Goal: Task Accomplishment & Management: Manage account settings

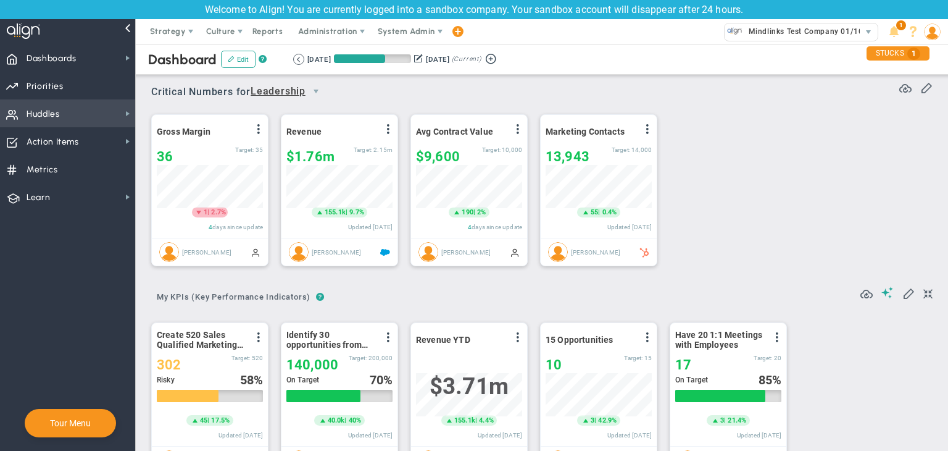
click at [101, 117] on span "Huddles Huddles" at bounding box center [67, 113] width 135 height 28
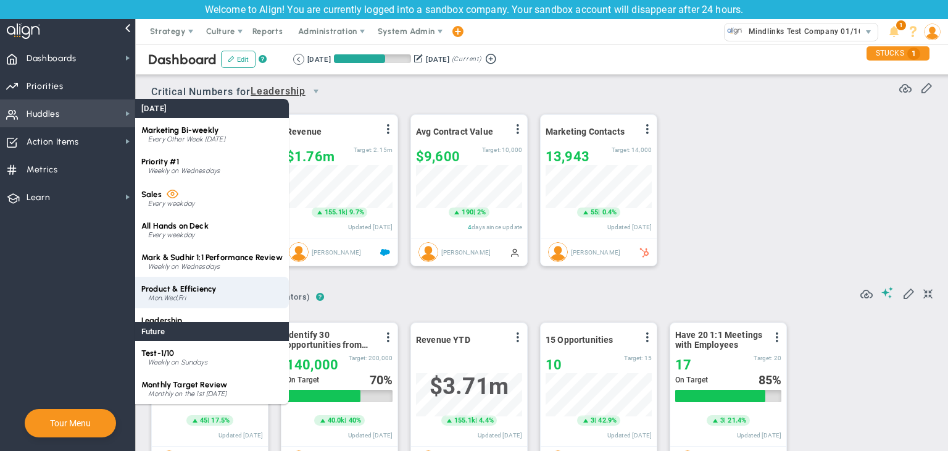
scroll to position [49, 0]
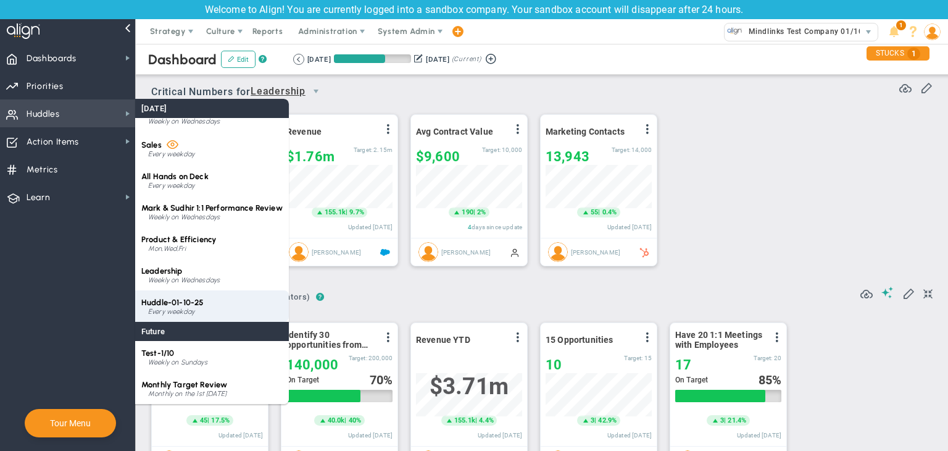
click at [198, 307] on div "Huddle-01-10-25 Every weekday" at bounding box center [212, 305] width 154 height 31
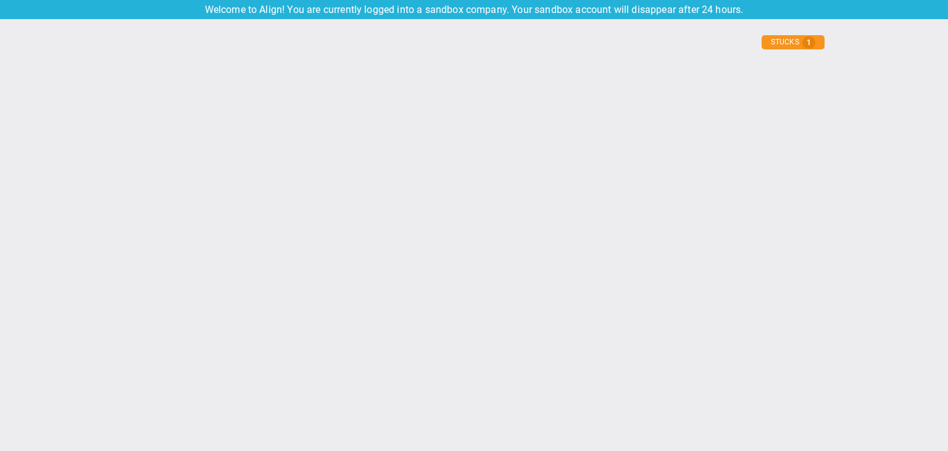
type input "[DATE]"
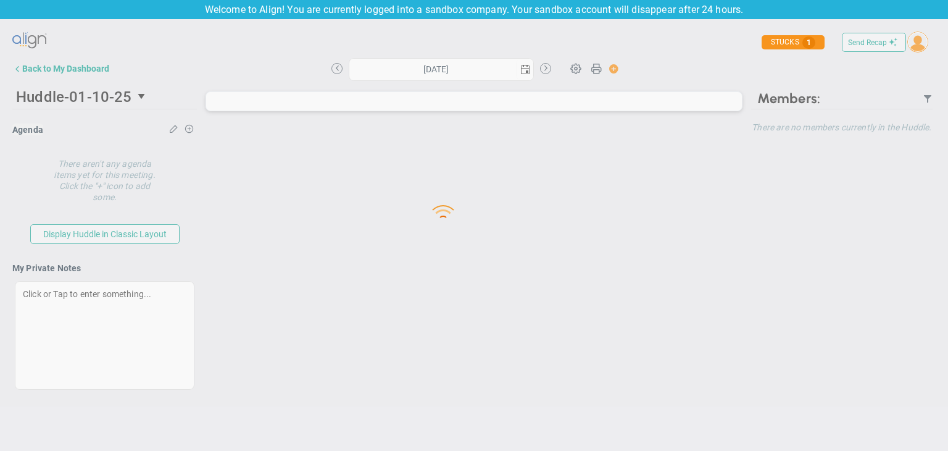
type input "[DATE]"
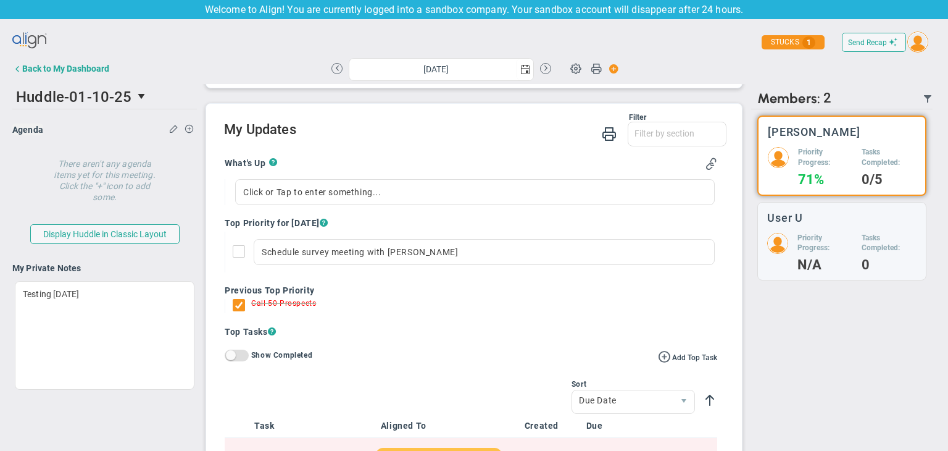
scroll to position [127, 0]
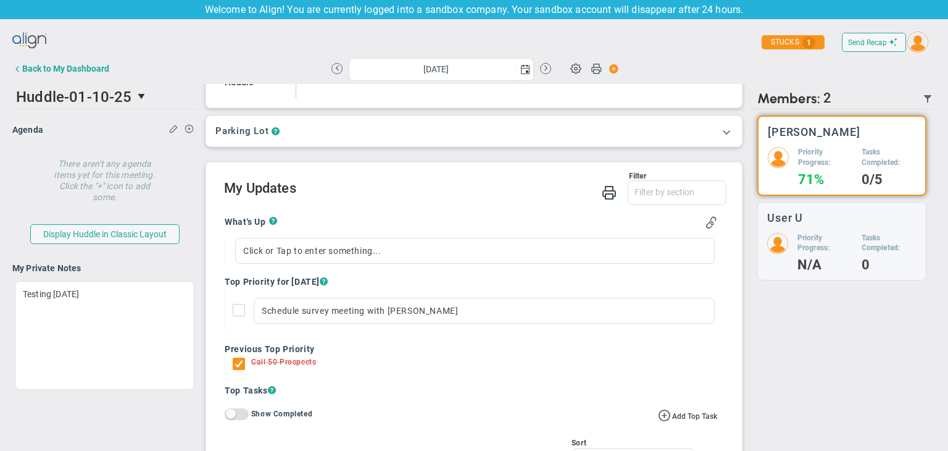
click at [277, 188] on h2 "My Updates" at bounding box center [475, 189] width 502 height 18
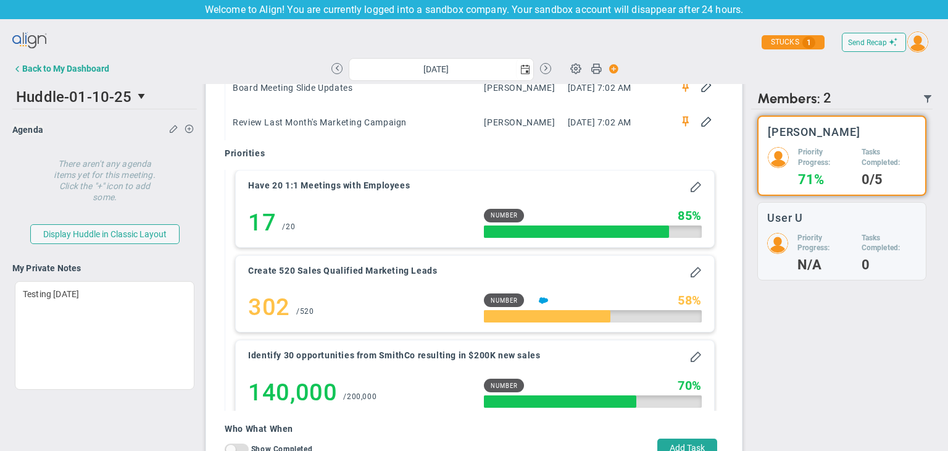
scroll to position [935, 0]
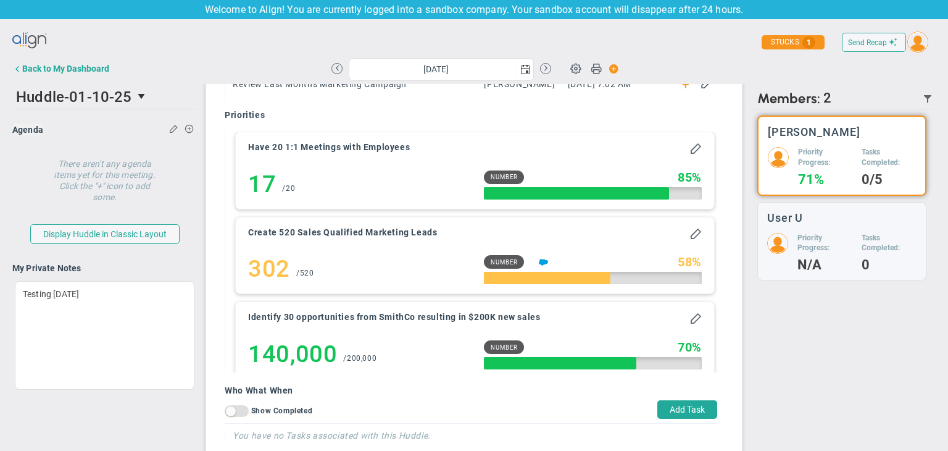
click at [434, 433] on h4 "You have no Tasks associated with this Huddle." at bounding box center [475, 435] width 485 height 11
click at [664, 408] on button "Add Task" at bounding box center [687, 409] width 60 height 19
type input "[DATE]"
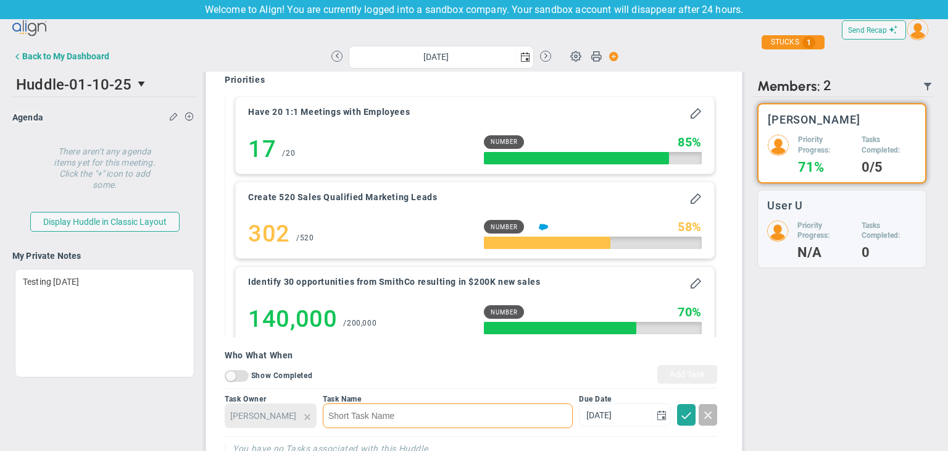
scroll to position [983, 0]
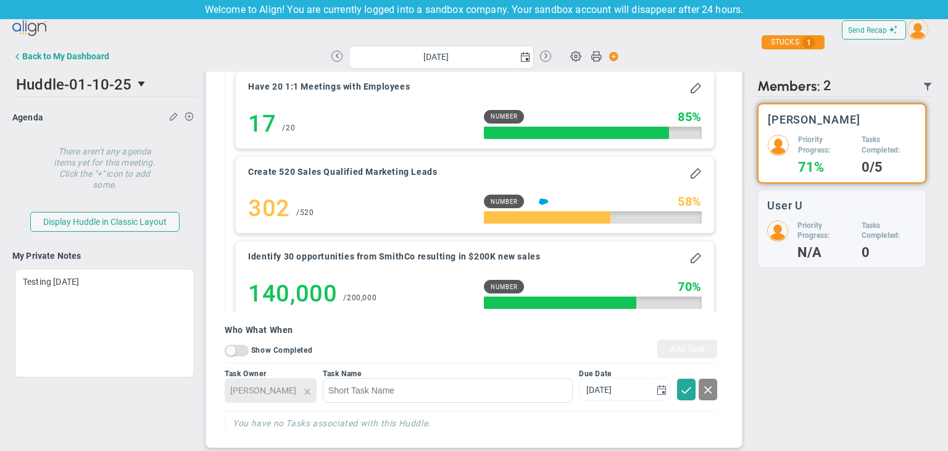
click at [702, 386] on span at bounding box center [708, 389] width 12 height 12
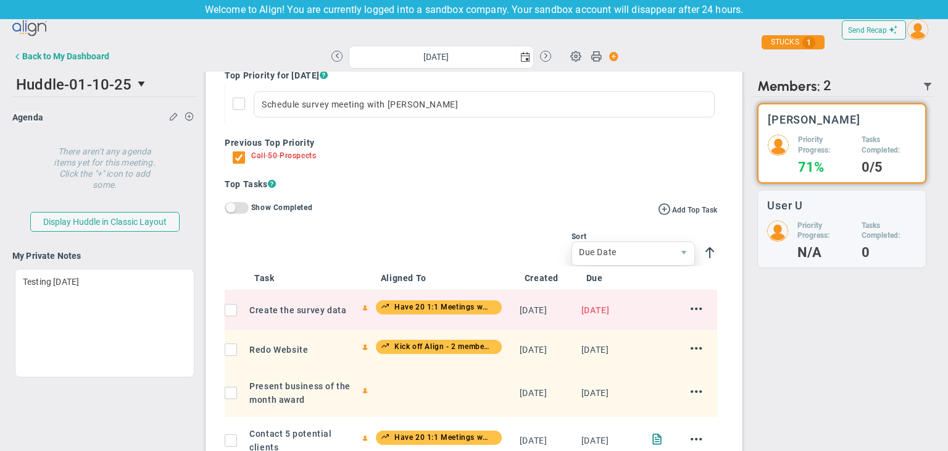
scroll to position [0, 0]
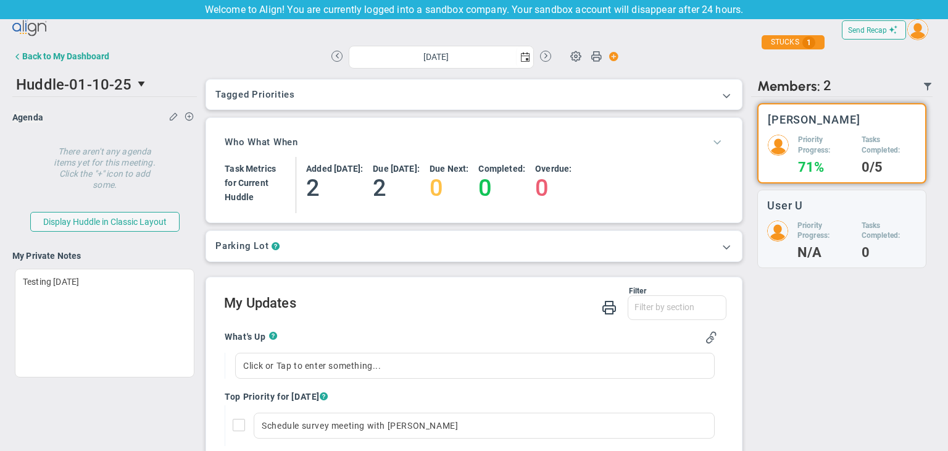
click at [711, 143] on span at bounding box center [717, 141] width 12 height 12
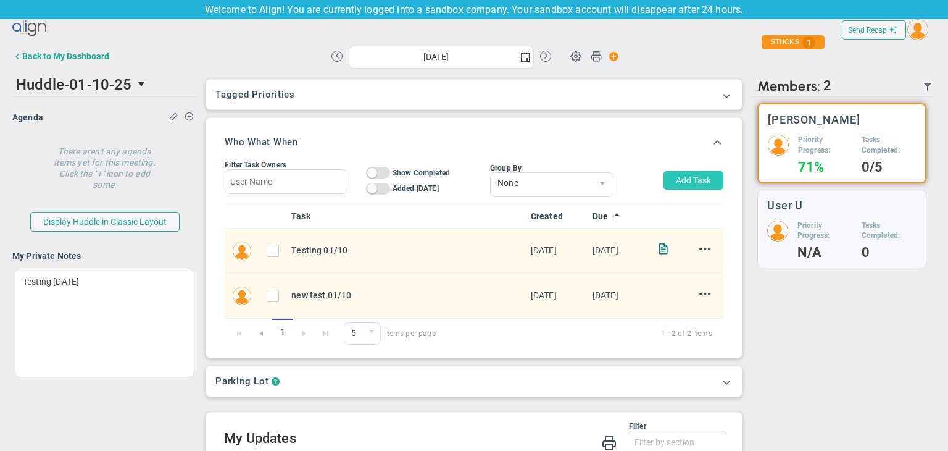
click at [685, 177] on button "Add Task" at bounding box center [694, 180] width 60 height 19
type input "[PERSON_NAME]"
type input "[DATE]"
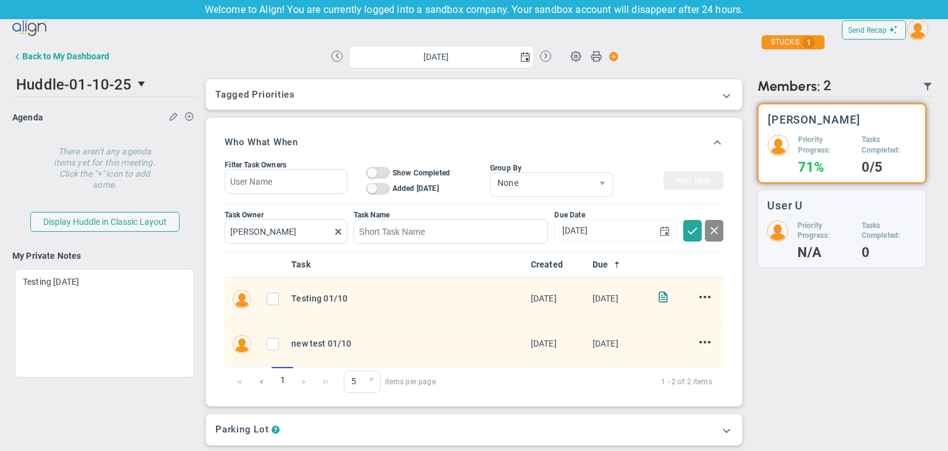
click at [708, 233] on span at bounding box center [714, 229] width 12 height 12
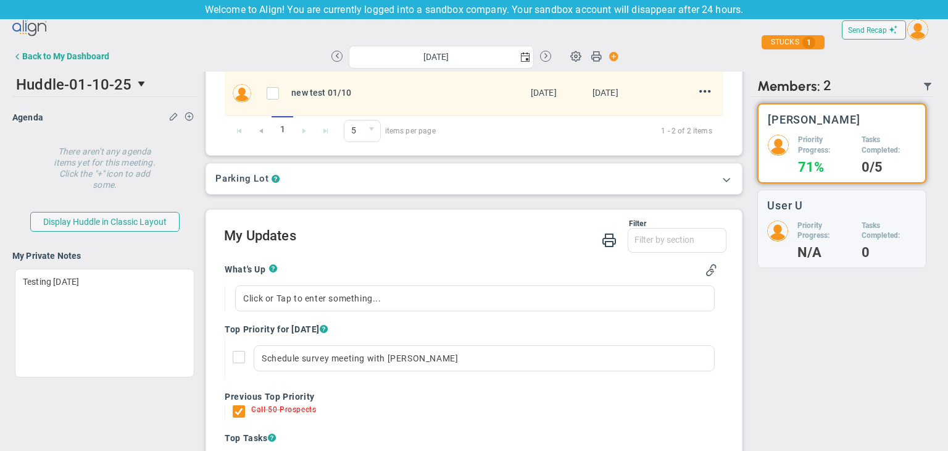
scroll to position [204, 0]
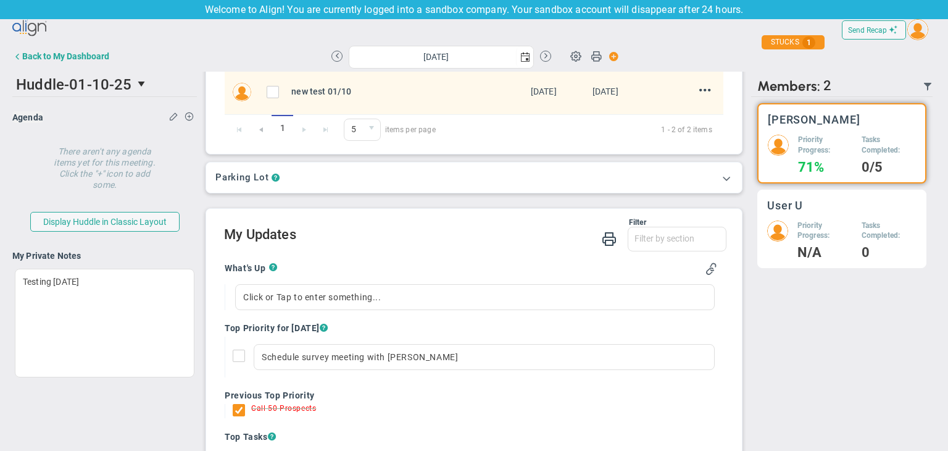
click at [847, 231] on div "Priority Progress: N/A Tasks Completed: 0" at bounding box center [841, 239] width 149 height 38
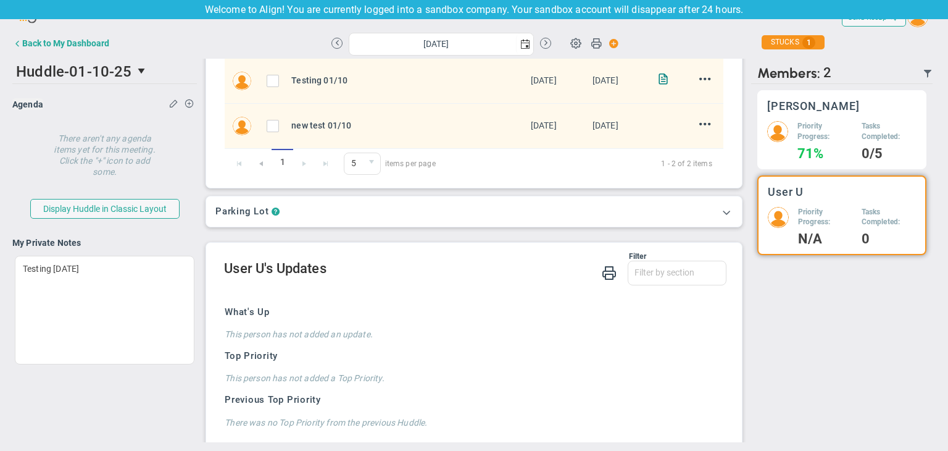
click at [837, 117] on div "[PERSON_NAME] Priority Progress: 71% Tasks Completed: 0/5" at bounding box center [841, 129] width 169 height 79
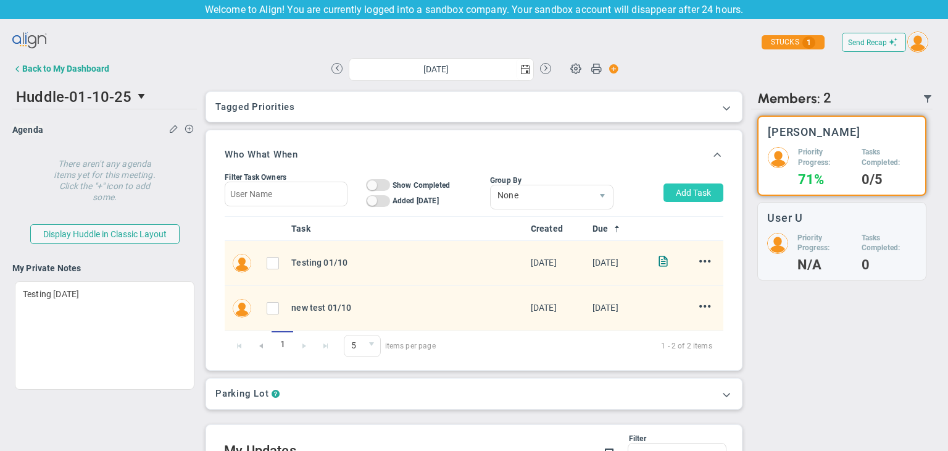
click at [664, 188] on button "Add Task" at bounding box center [694, 192] width 60 height 19
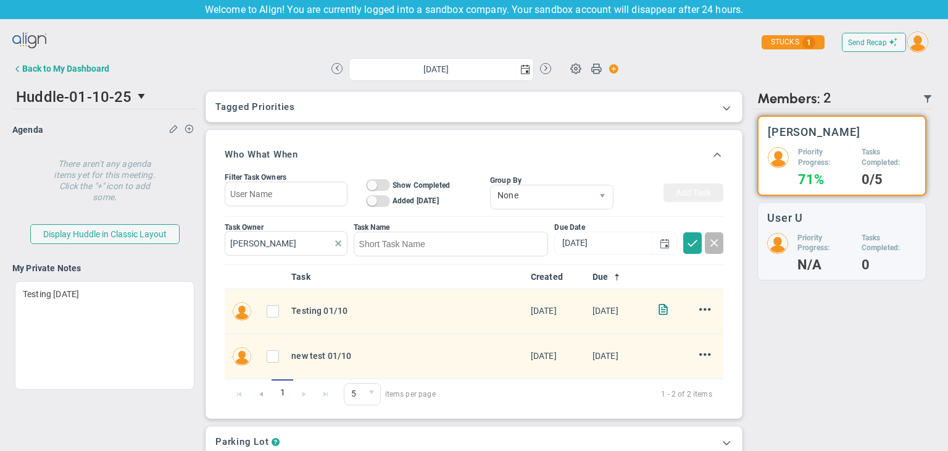
click at [333, 244] on span at bounding box center [338, 243] width 10 height 10
click at [708, 239] on span at bounding box center [714, 242] width 12 height 12
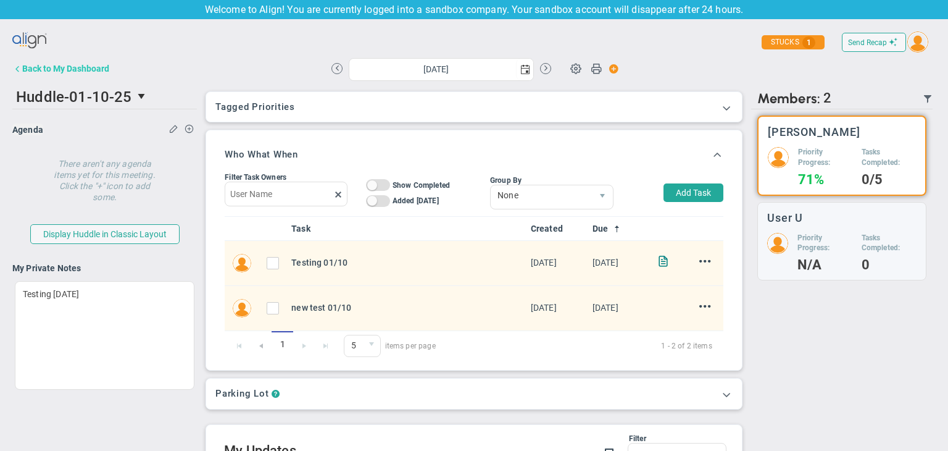
click at [86, 66] on div "Back to My Dashboard" at bounding box center [65, 69] width 87 height 10
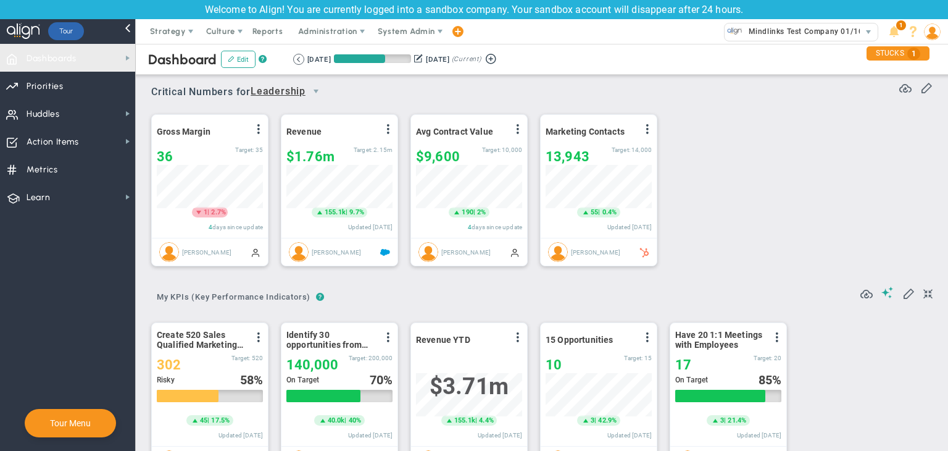
scroll to position [43, 106]
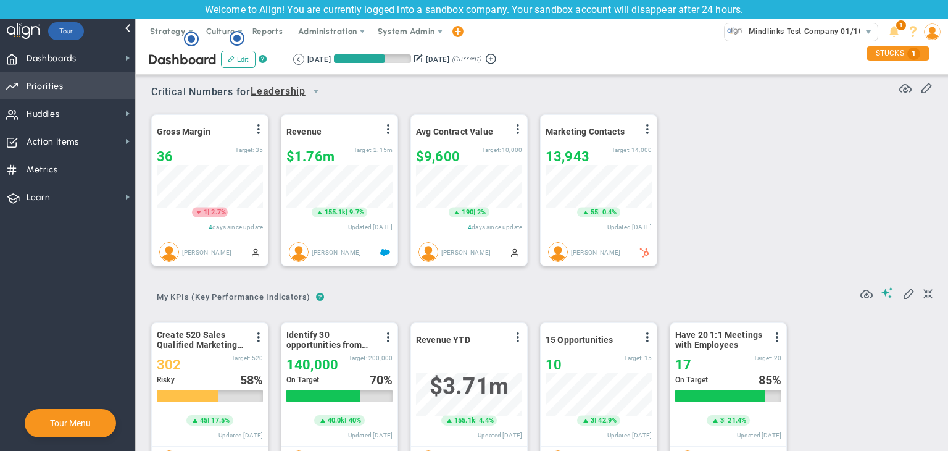
click at [81, 81] on span "Priorities Projects OKR Tree Priorities Projects OKRs" at bounding box center [67, 86] width 135 height 28
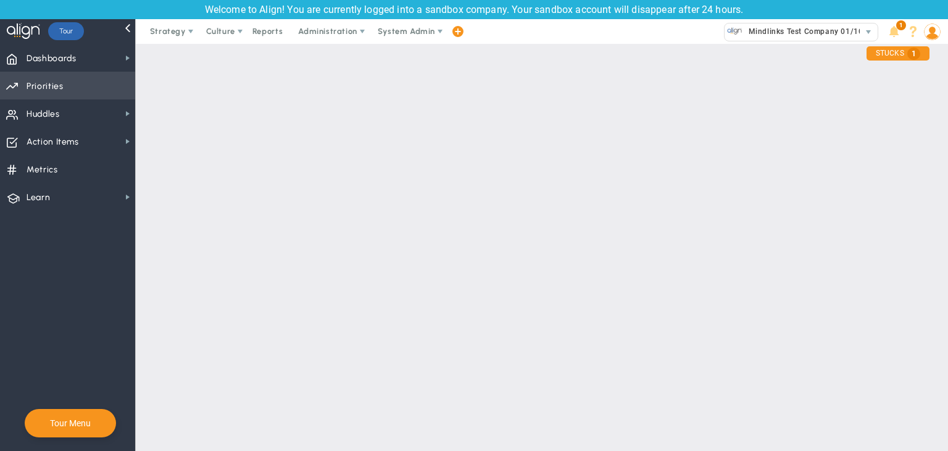
checkbox input "false"
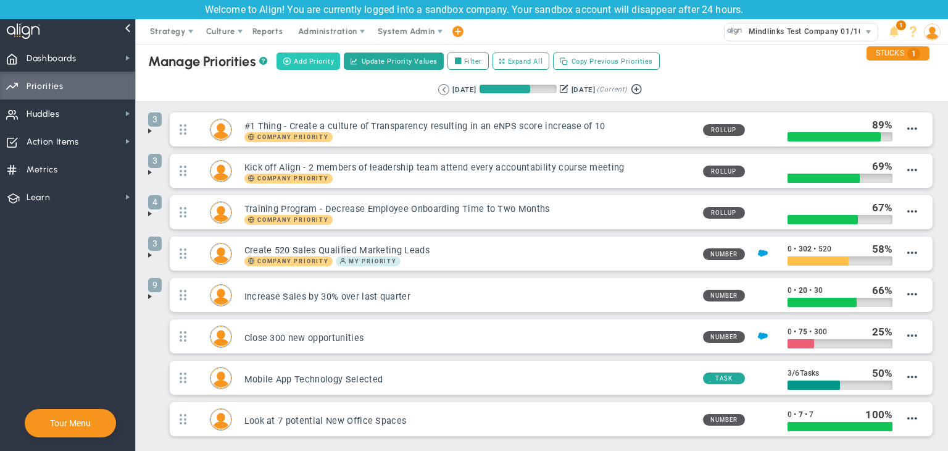
click at [310, 59] on span "Add Priority" at bounding box center [314, 61] width 40 height 10
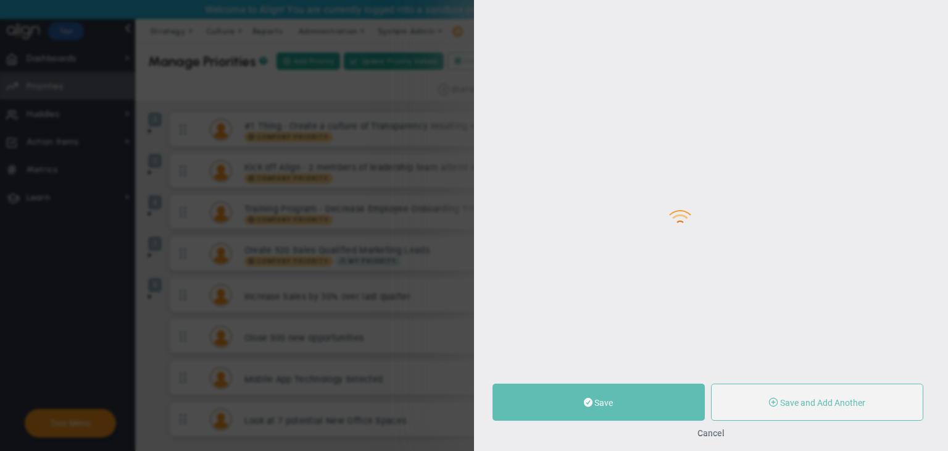
type input "0"
radio input "true"
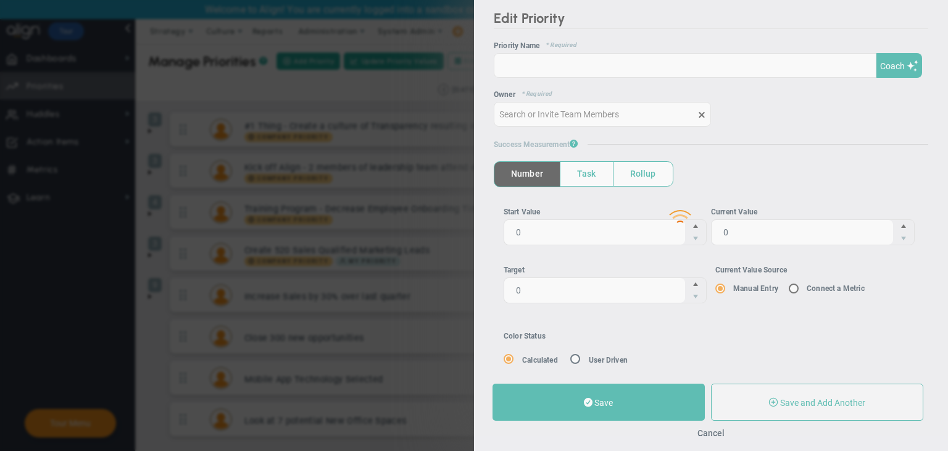
type input "[PERSON_NAME]"
type input "0"
radio input "true"
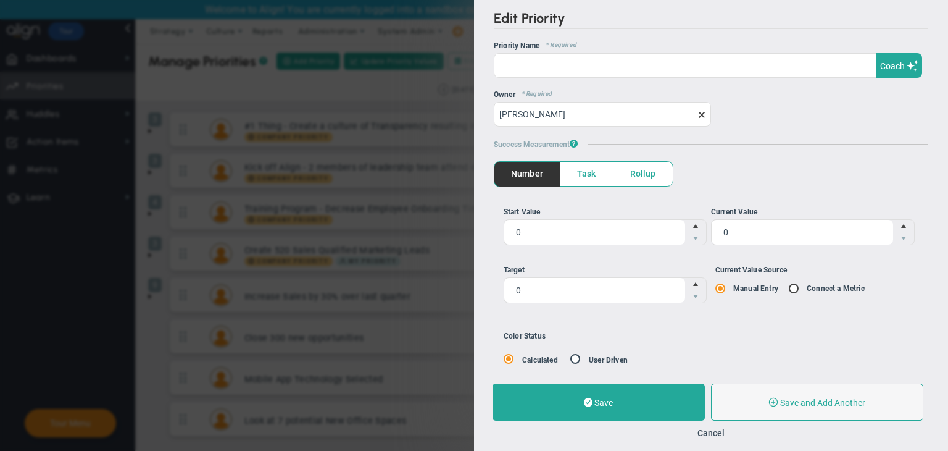
click at [877, 71] on button "Coach" at bounding box center [900, 65] width 46 height 25
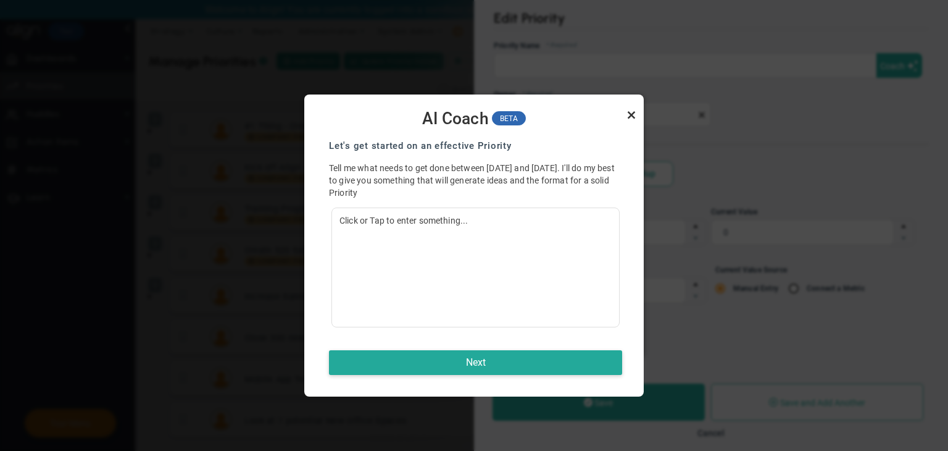
click at [630, 112] on link "Close" at bounding box center [631, 114] width 15 height 15
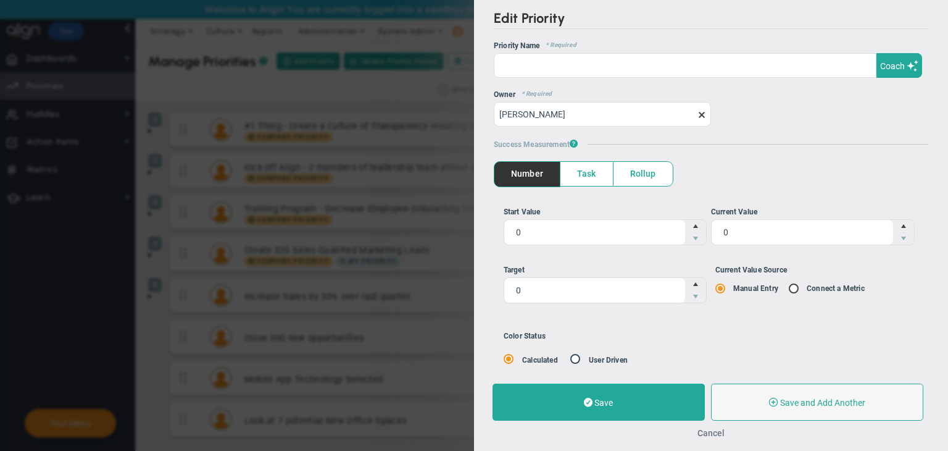
click at [713, 428] on button "Cancel" at bounding box center [711, 433] width 27 height 10
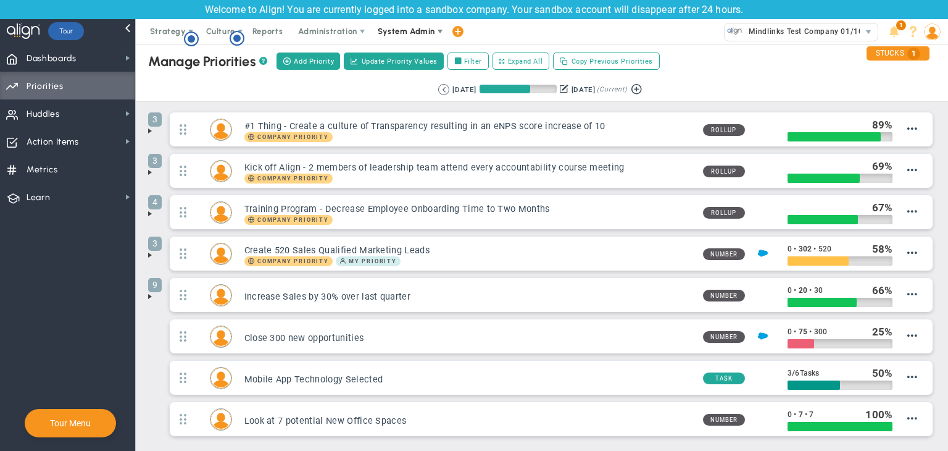
click at [418, 43] on span "System Admin" at bounding box center [408, 31] width 78 height 25
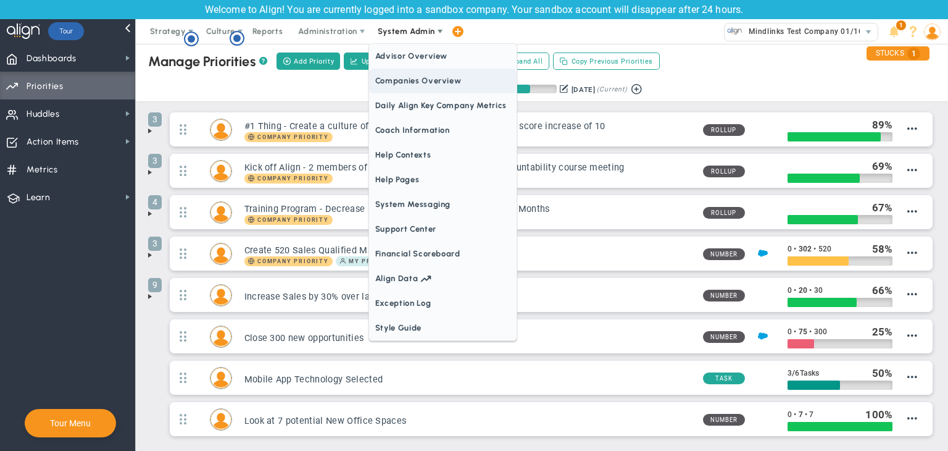
click at [417, 78] on span "Companies Overview" at bounding box center [443, 81] width 148 height 25
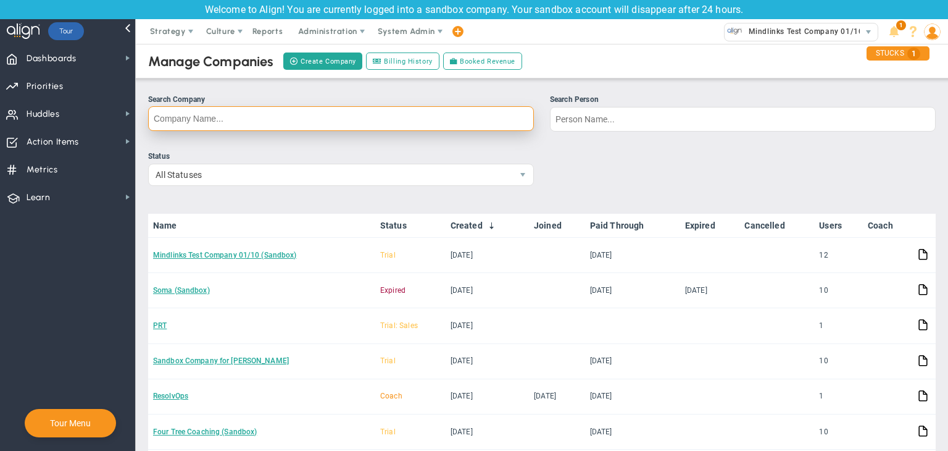
click at [310, 121] on input "Search Company" at bounding box center [341, 118] width 386 height 25
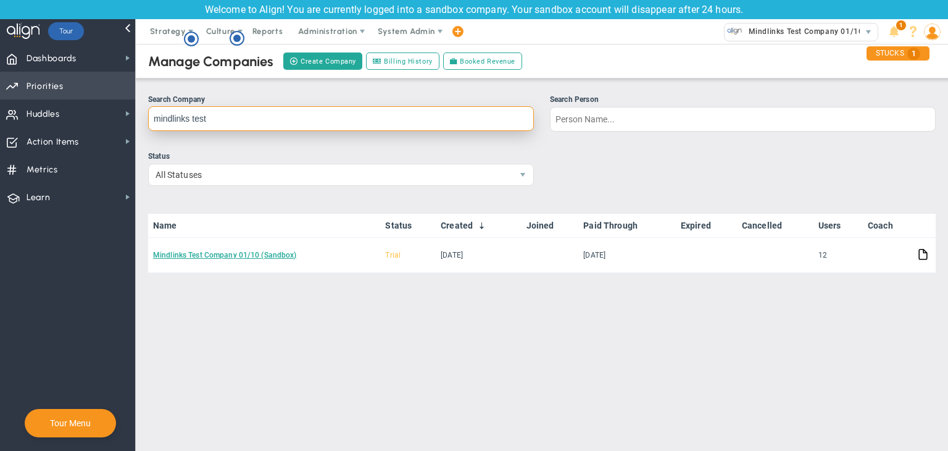
type input "mindlinks test"
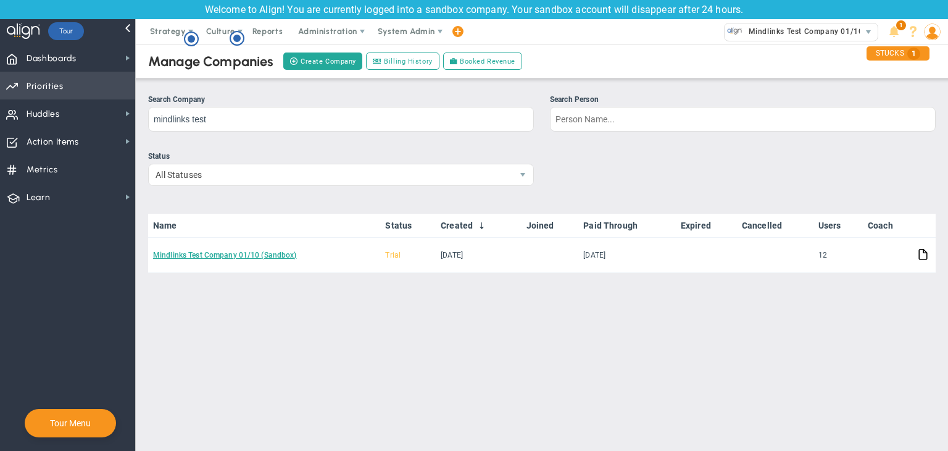
click at [84, 94] on span "Priorities Projects OKR Tree Priorities Projects OKRs" at bounding box center [67, 86] width 135 height 28
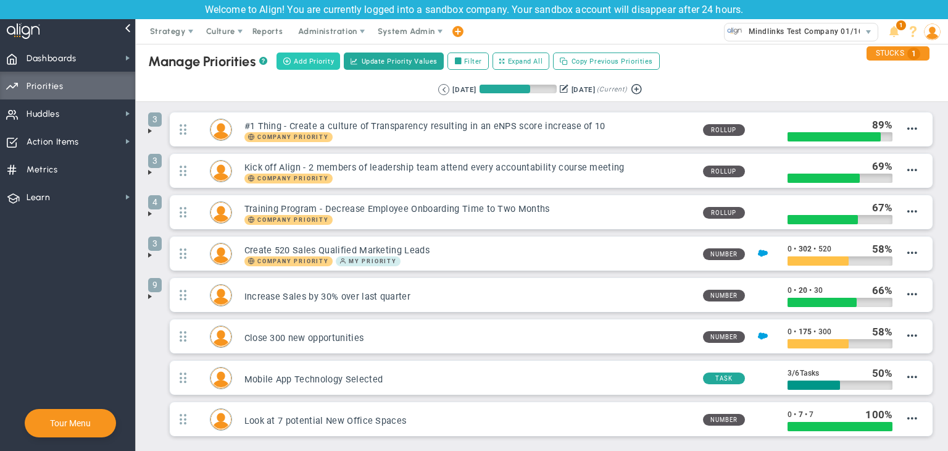
click at [323, 62] on span "Add Priority" at bounding box center [314, 61] width 40 height 10
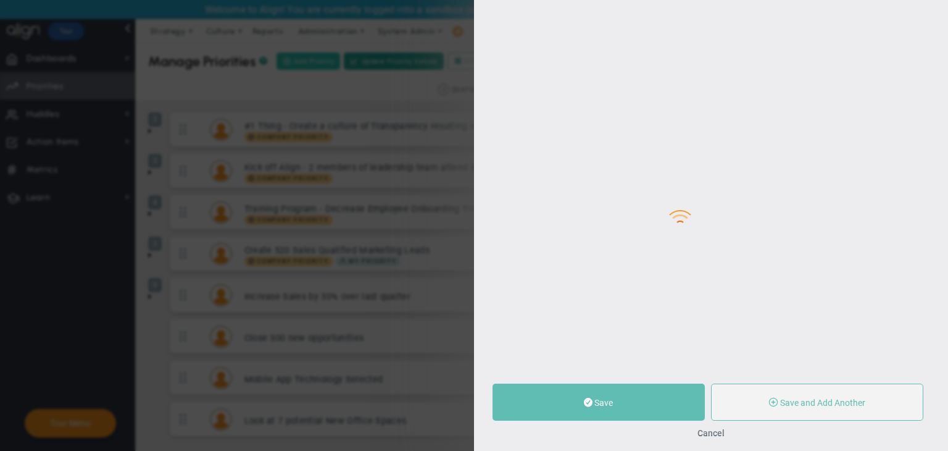
type input "0"
radio input "true"
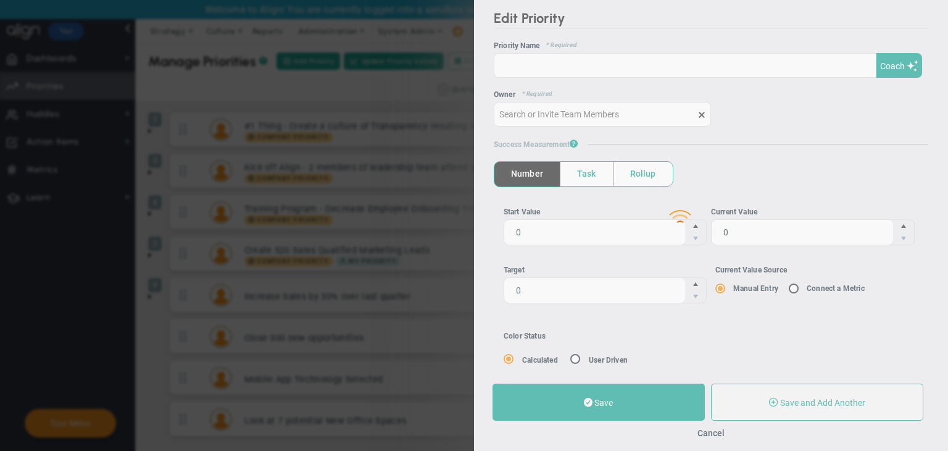
type input "[PERSON_NAME]"
type input "0"
radio input "true"
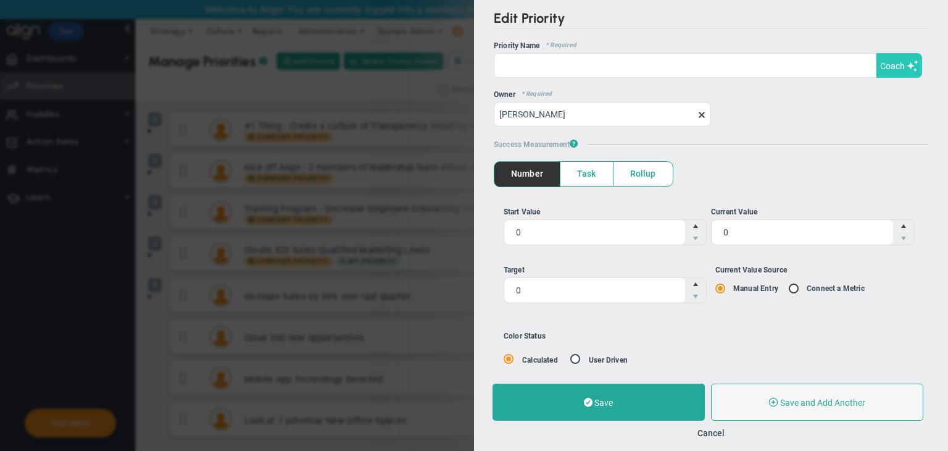
click at [886, 61] on span "Coach" at bounding box center [892, 66] width 25 height 10
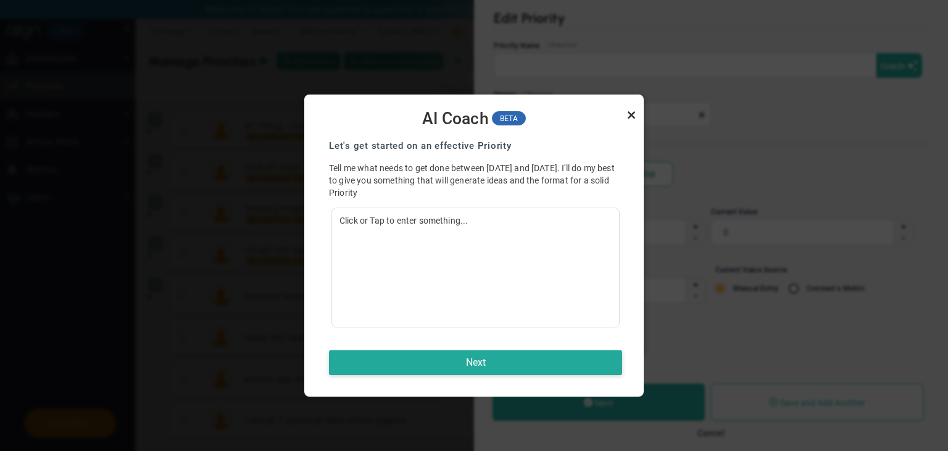
click at [636, 110] on link "Close" at bounding box center [631, 114] width 15 height 15
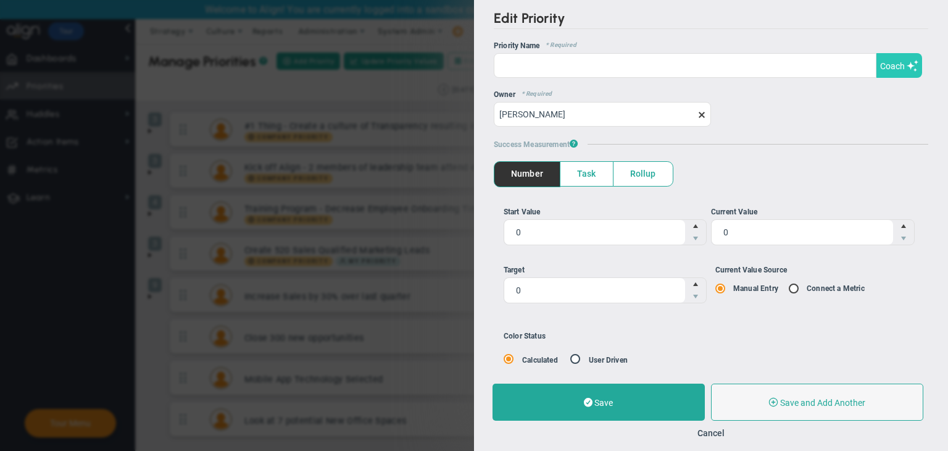
click at [885, 70] on span "Coach" at bounding box center [892, 66] width 25 height 10
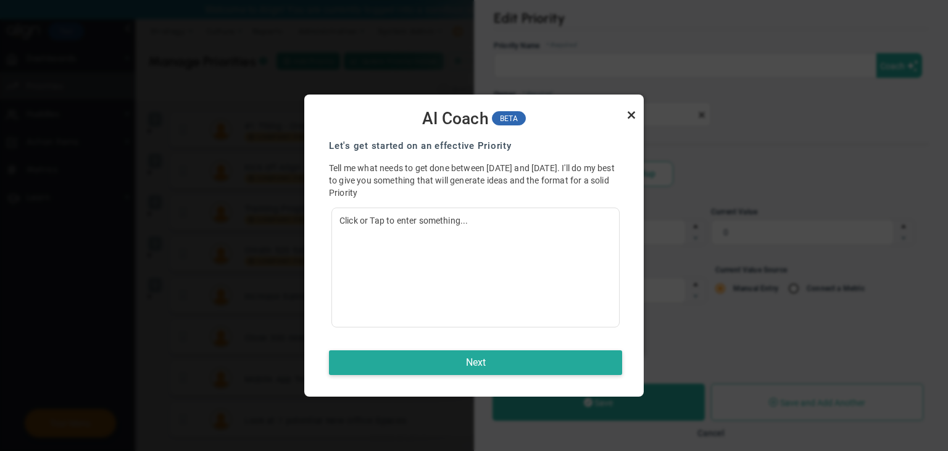
click at [630, 115] on link "Close" at bounding box center [631, 114] width 15 height 15
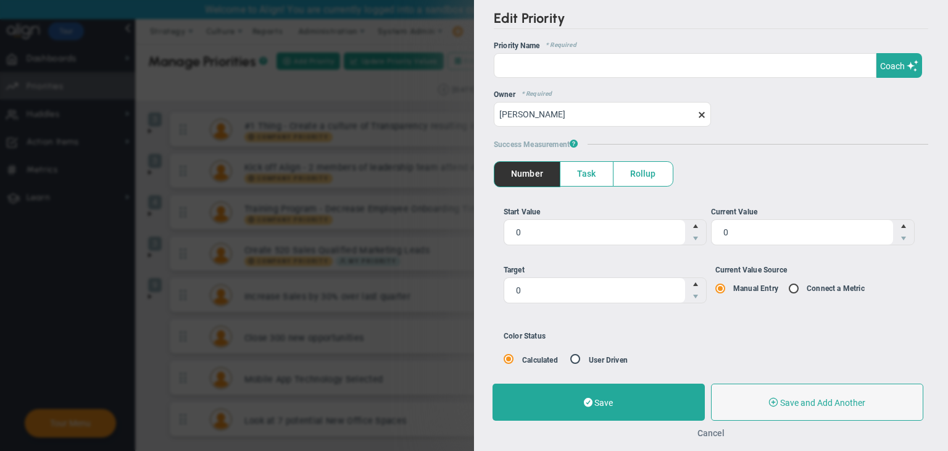
click at [706, 430] on button "Cancel" at bounding box center [711, 433] width 27 height 10
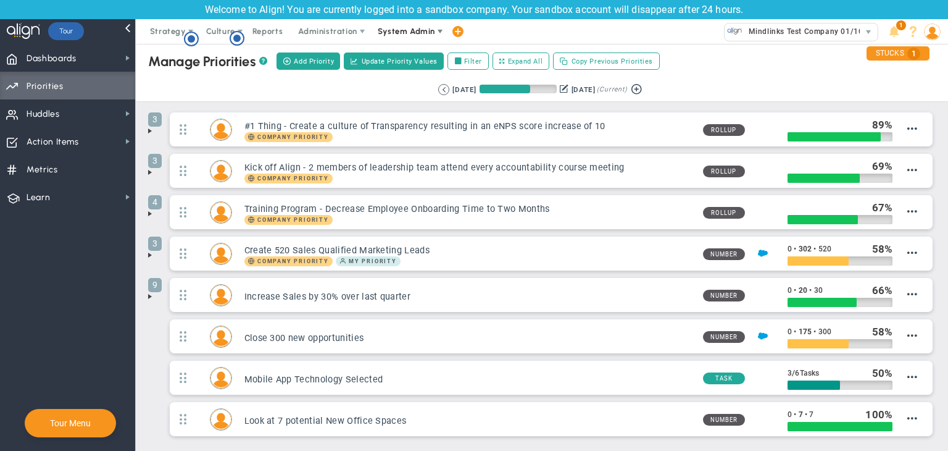
click at [426, 38] on span "System Admin" at bounding box center [408, 31] width 78 height 25
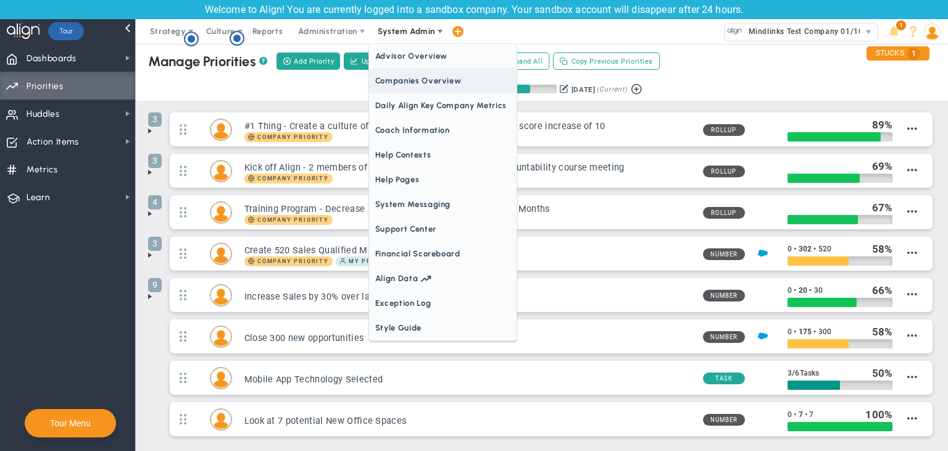
click at [422, 83] on span "Companies Overview" at bounding box center [443, 81] width 148 height 25
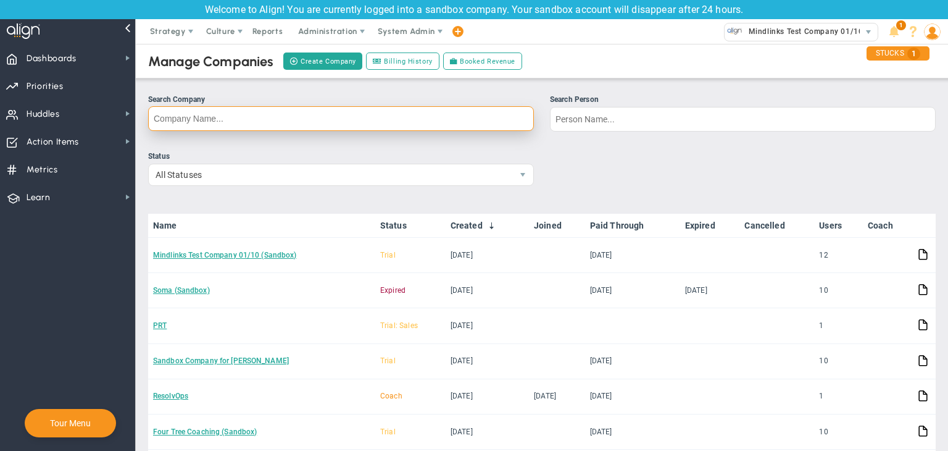
click at [247, 127] on input "Search Company" at bounding box center [341, 118] width 386 height 25
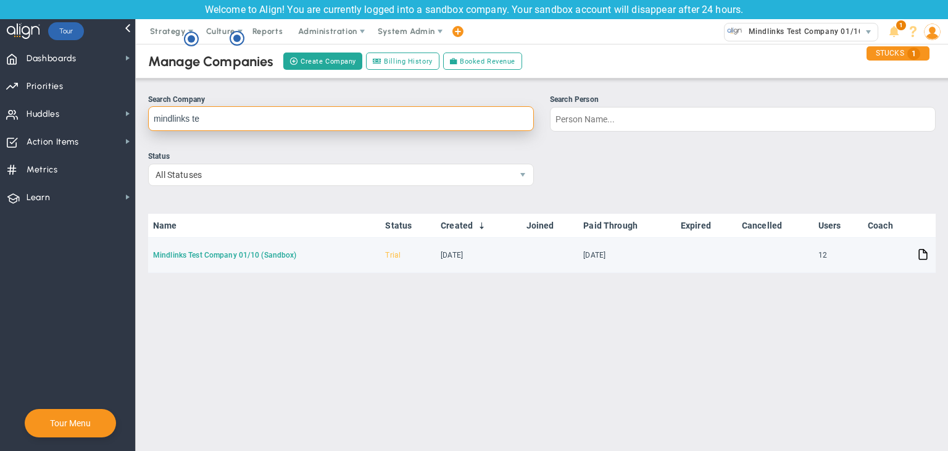
type input "mindlinks te"
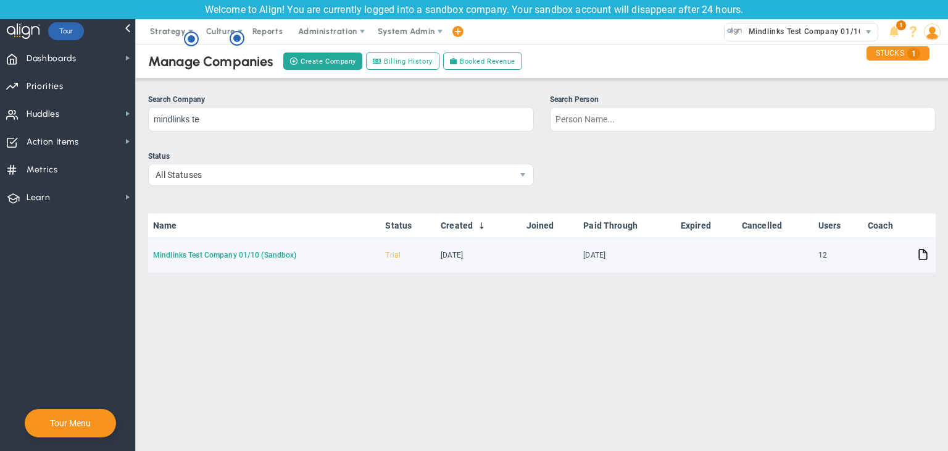
click at [212, 257] on link "Mindlinks Test Company 01/10 (Sandbox)" at bounding box center [225, 255] width 144 height 9
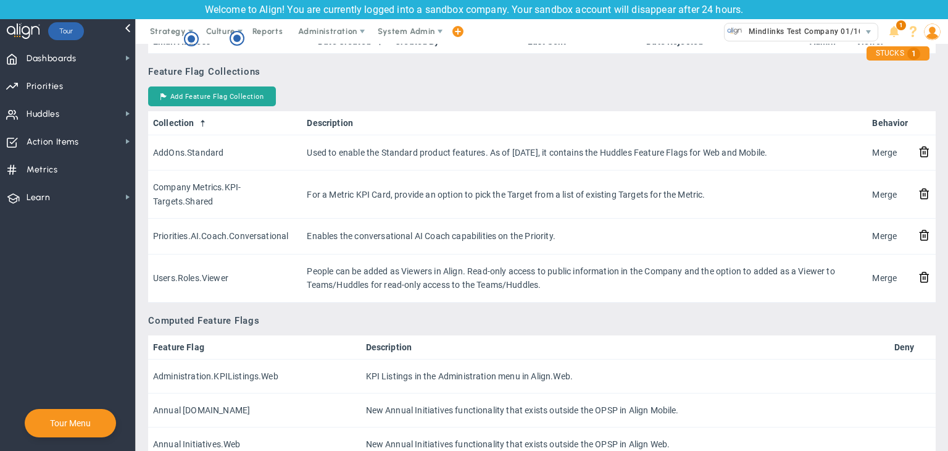
scroll to position [1069, 0]
click at [91, 80] on span "Priorities Projects OKR Tree Priorities Projects OKRs" at bounding box center [67, 86] width 135 height 28
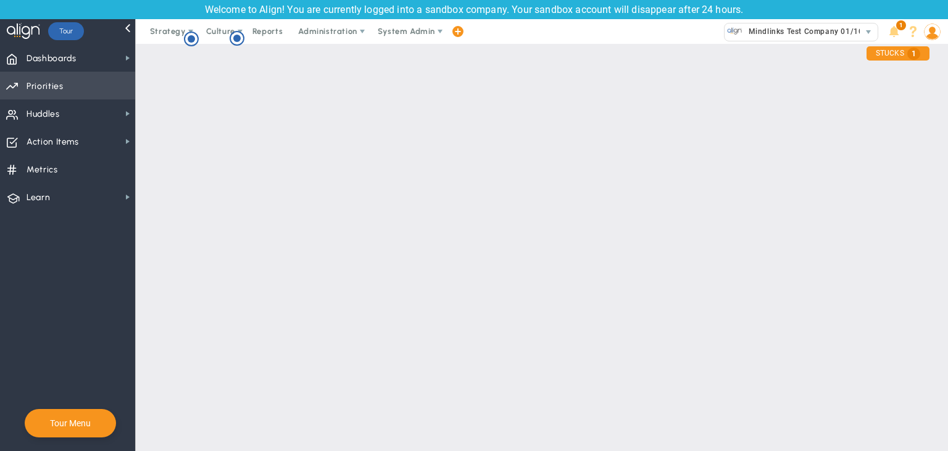
checkbox input "false"
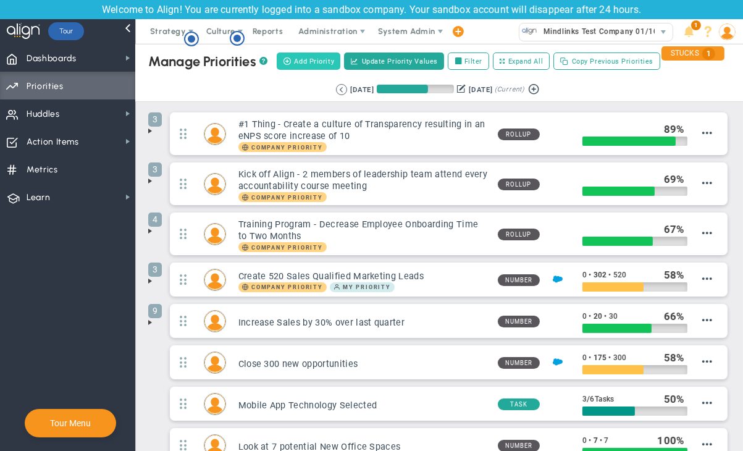
click at [315, 62] on span "Add Priority" at bounding box center [314, 61] width 40 height 10
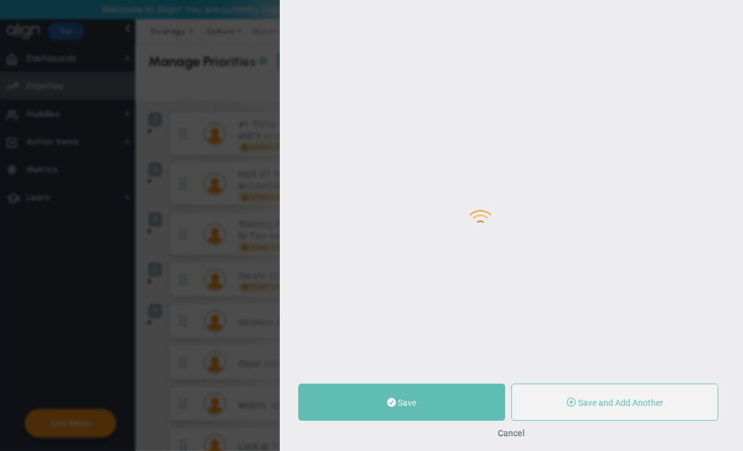
type input "0"
radio input "true"
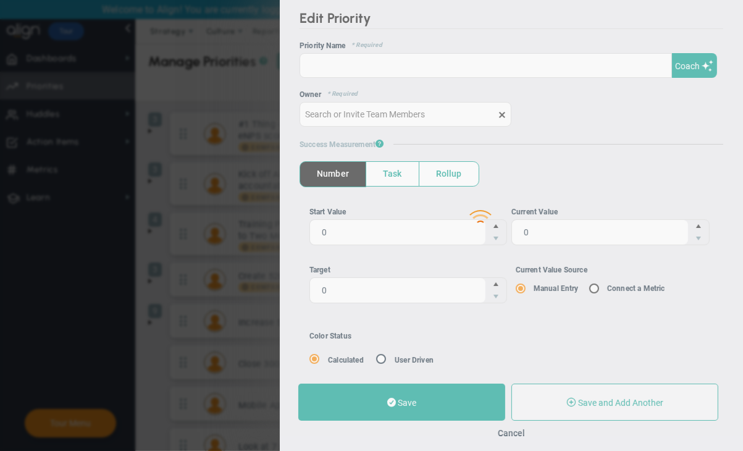
type input "[PERSON_NAME]"
type input "0"
radio input "true"
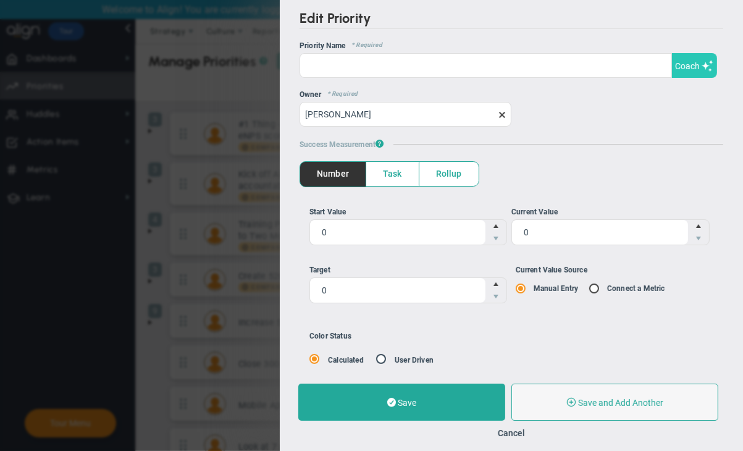
click at [689, 70] on span "Coach" at bounding box center [687, 66] width 25 height 10
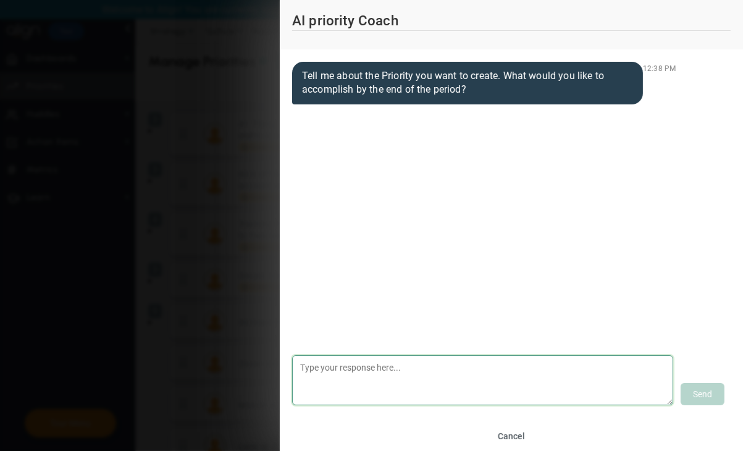
click at [499, 361] on textarea at bounding box center [482, 380] width 381 height 50
type textarea "m"
type textarea "high profit this quarter"
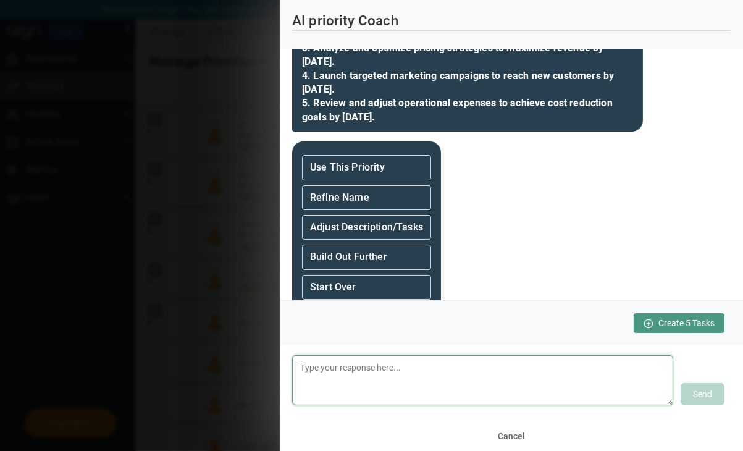
scroll to position [435, 0]
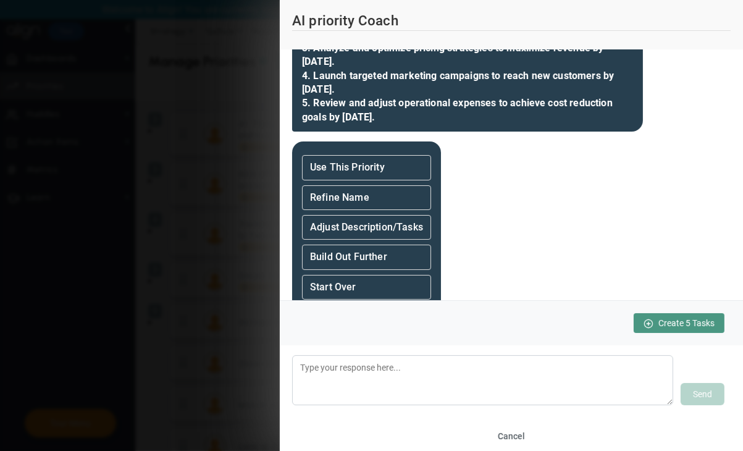
click at [686, 327] on span "Create 5 Tasks" at bounding box center [686, 323] width 56 height 10
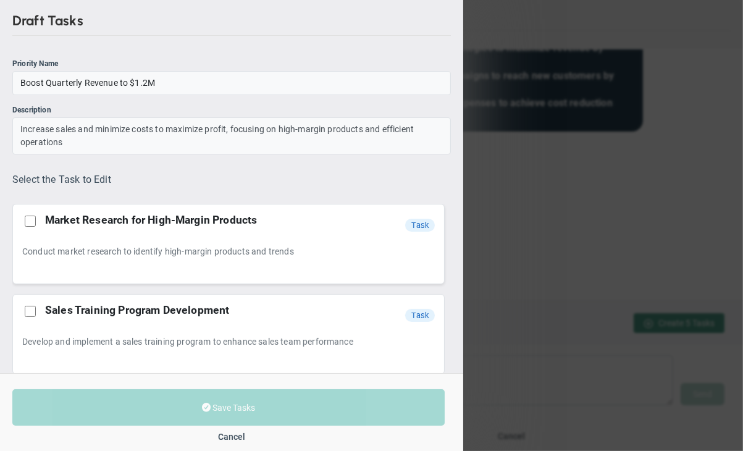
click at [28, 220] on input "checkbox" at bounding box center [30, 220] width 11 height 11
checkbox input "true"
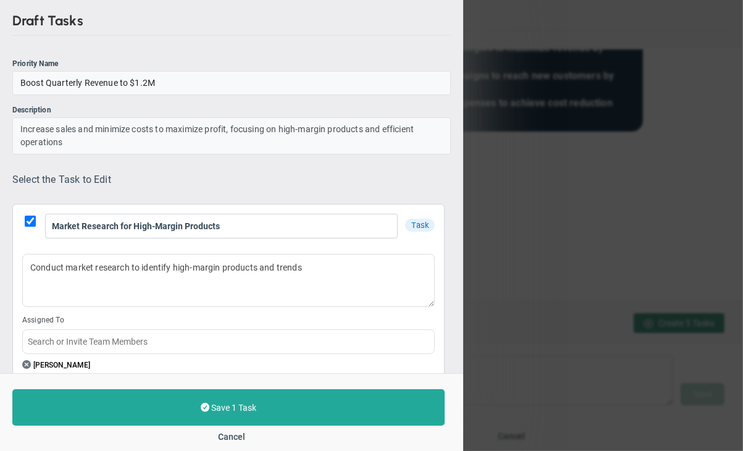
click at [111, 80] on div "Boost Quarterly Revenue to $1.2M" at bounding box center [231, 83] width 438 height 24
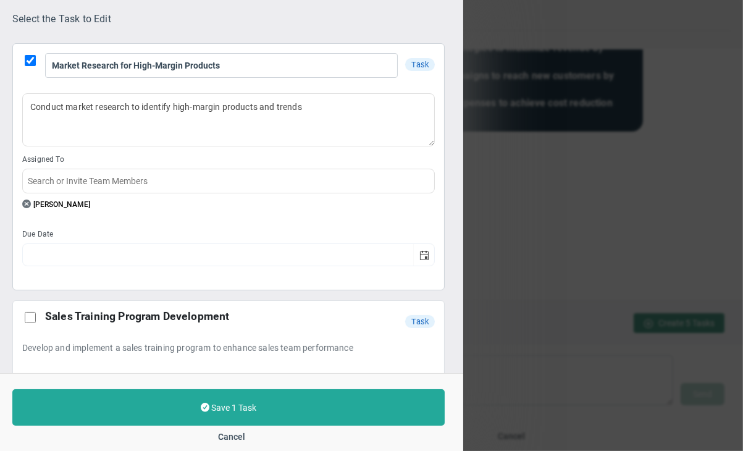
scroll to position [160, 0]
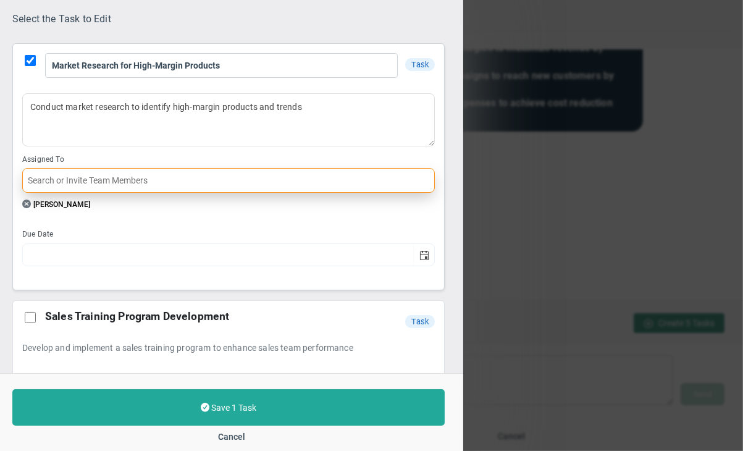
click at [202, 181] on input "text" at bounding box center [228, 180] width 412 height 25
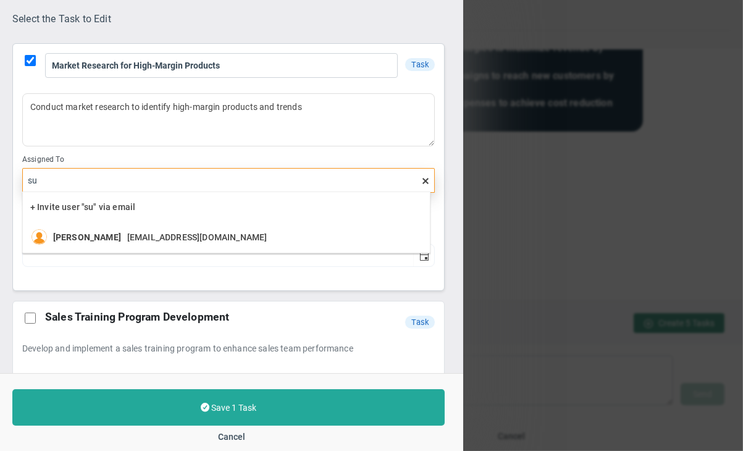
type input "s"
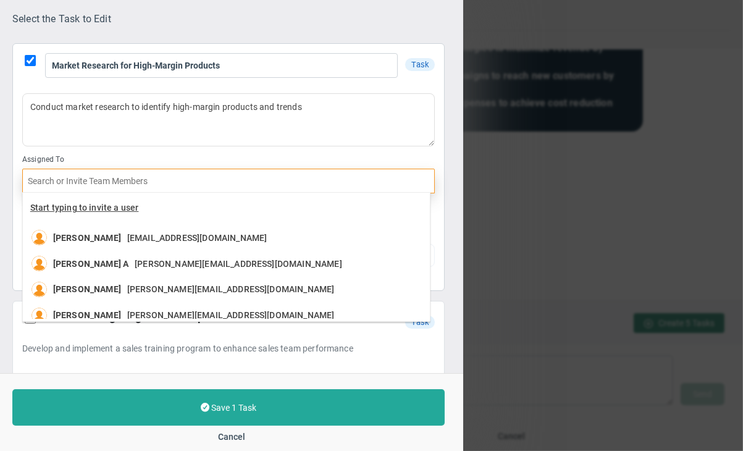
click at [122, 202] on span "Start typing to invite a user" at bounding box center [84, 207] width 109 height 10
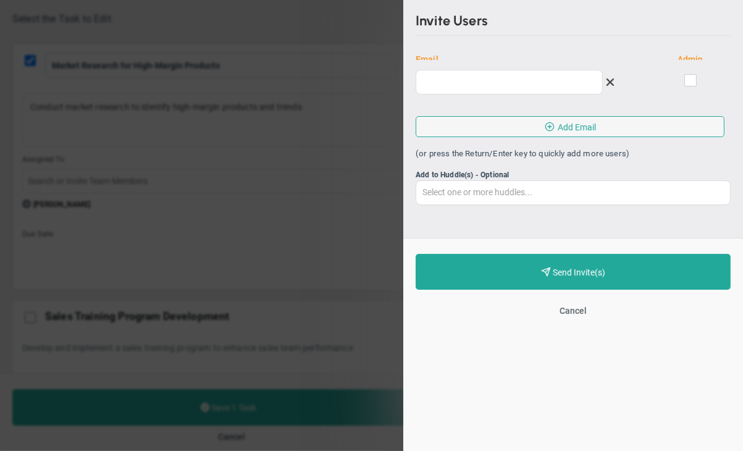
click at [575, 307] on button "Cancel" at bounding box center [572, 311] width 37 height 20
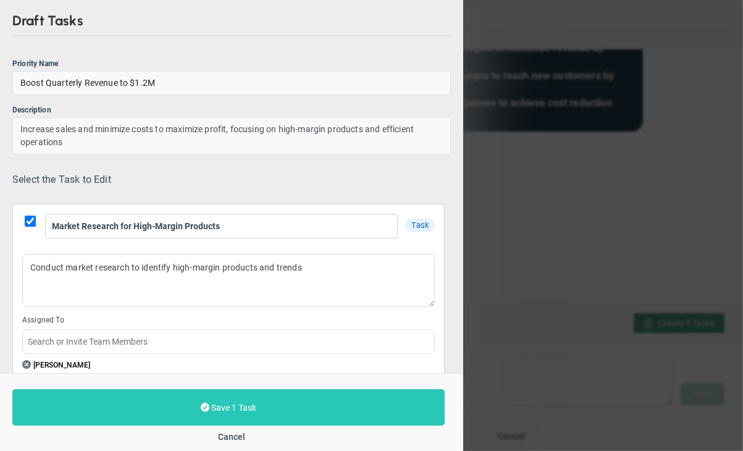
click at [227, 404] on span "Save 1 Task" at bounding box center [233, 407] width 45 height 10
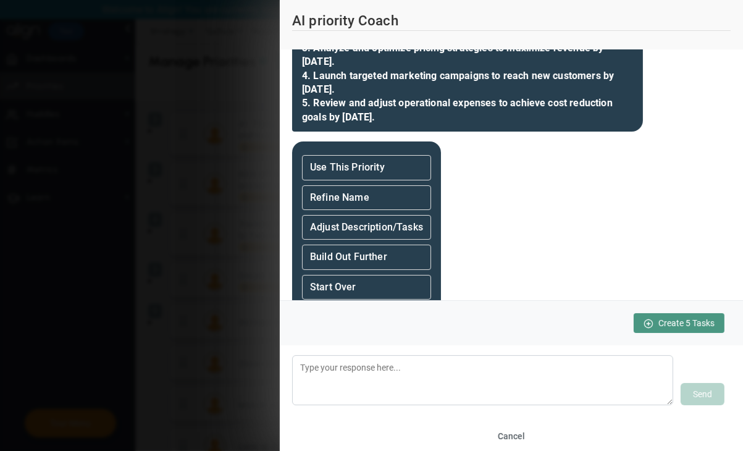
type input "Boost Quarterly Revenue to $1.2M"
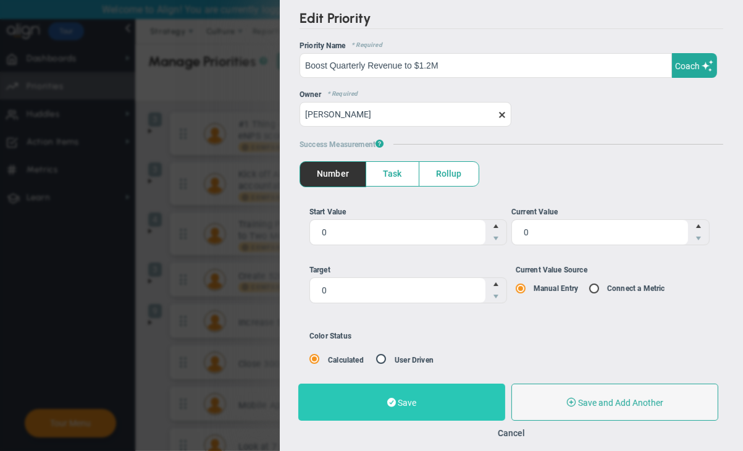
click at [393, 403] on span at bounding box center [391, 402] width 9 height 12
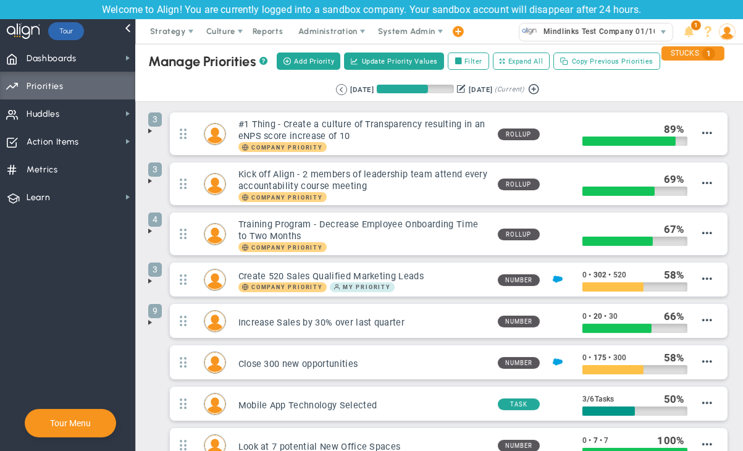
scroll to position [128, 0]
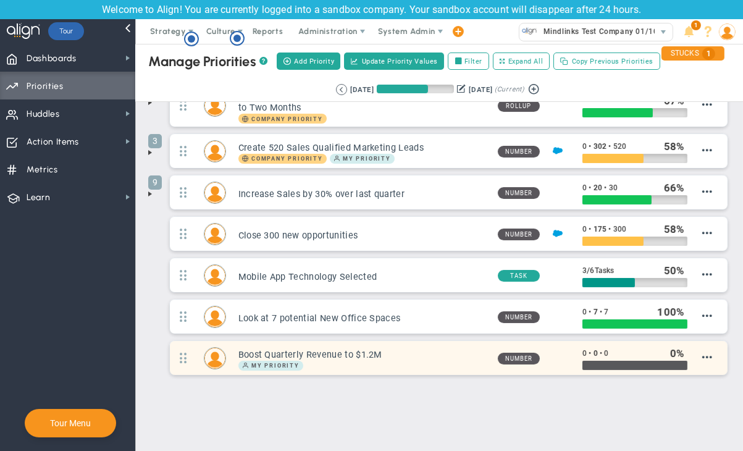
click at [392, 346] on div "Boost Quarterly Revenue to $1.2M My Priority" at bounding box center [357, 358] width 262 height 25
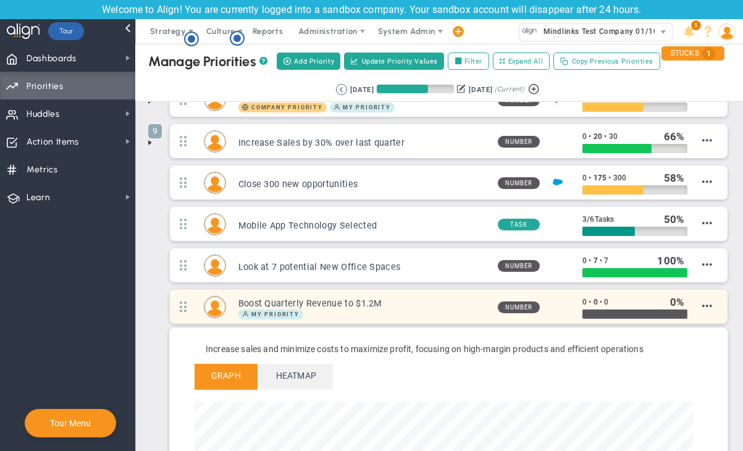
scroll to position [177, 0]
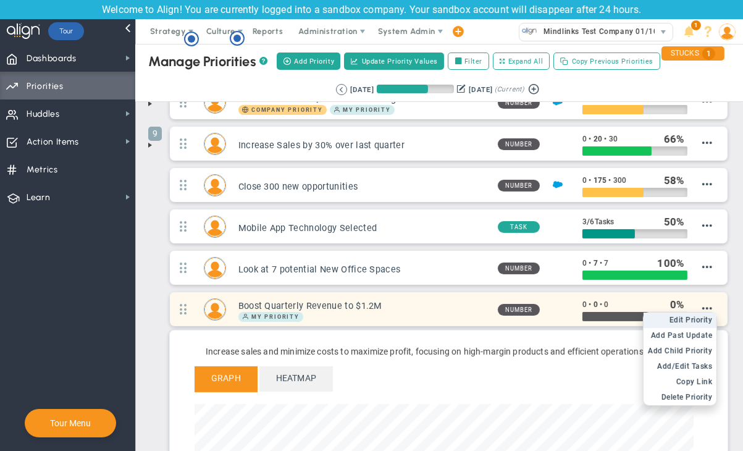
click at [672, 315] on span "Edit Priority" at bounding box center [690, 319] width 43 height 9
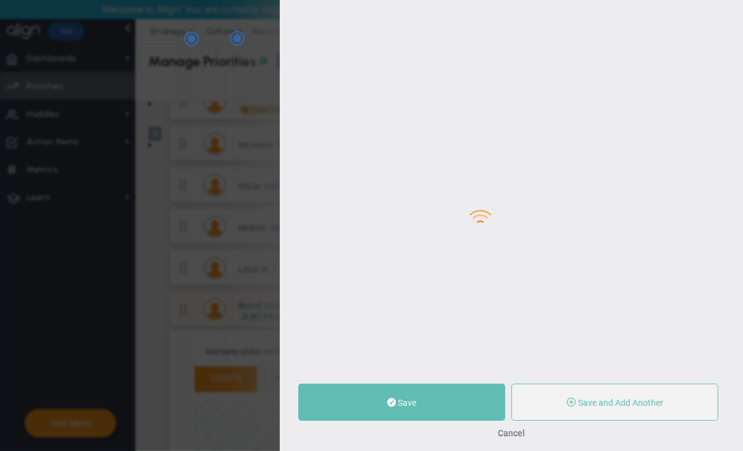
type input "Boost Quarterly Revenue to $1.2M"
type input "0"
radio input "true"
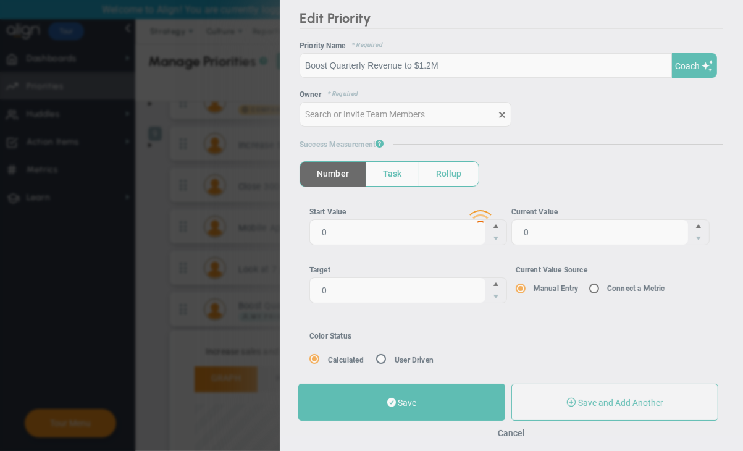
type input "[PERSON_NAME]"
type input "0"
radio input "true"
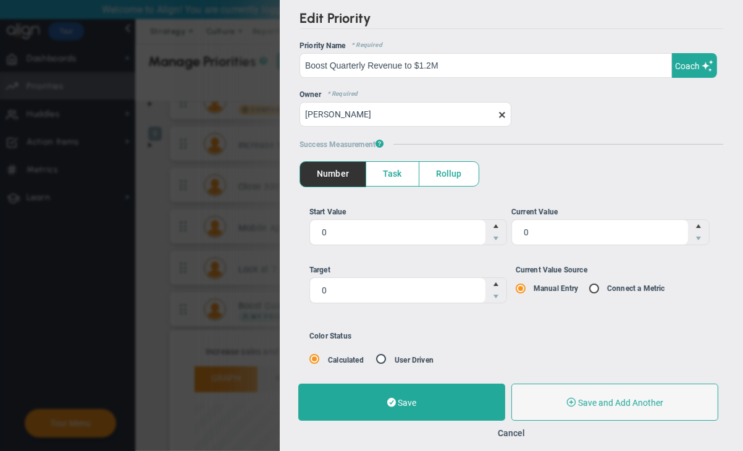
scroll to position [25, 0]
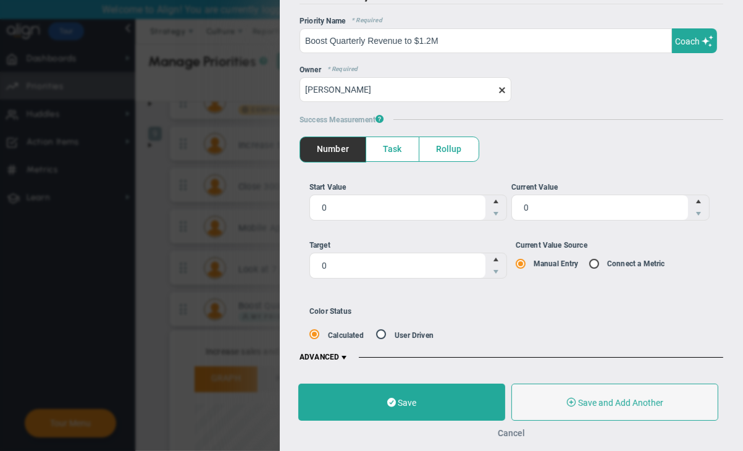
click at [512, 431] on button "Cancel" at bounding box center [511, 433] width 27 height 10
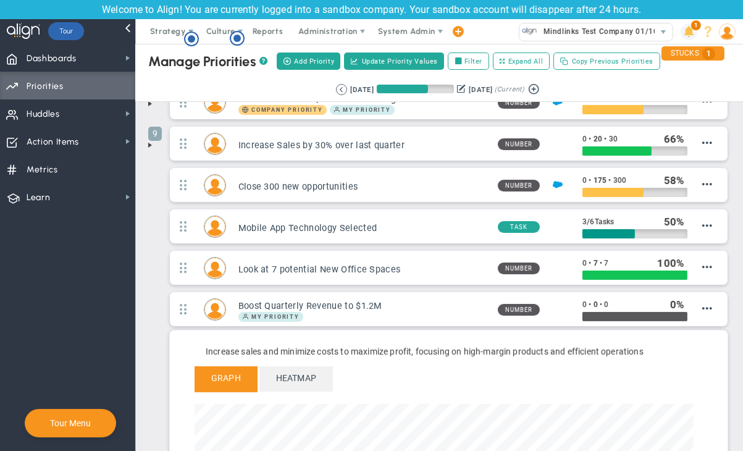
click at [689, 33] on span at bounding box center [688, 31] width 17 height 17
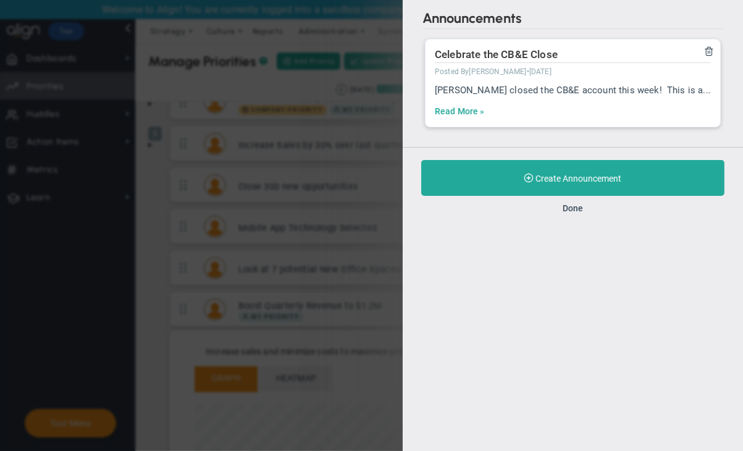
click at [472, 114] on link "Read More »" at bounding box center [460, 112] width 50 height 12
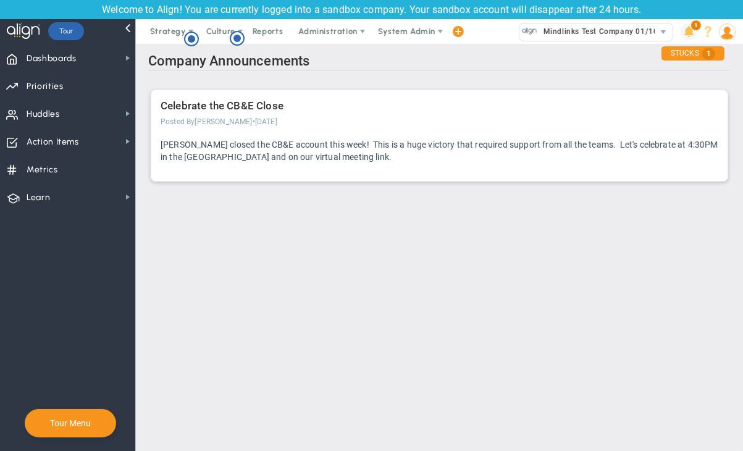
click at [690, 31] on span at bounding box center [688, 31] width 17 height 17
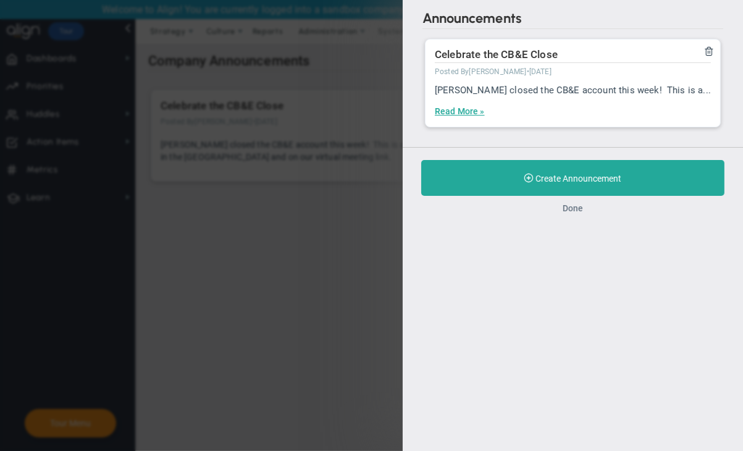
click at [569, 206] on button "Done" at bounding box center [572, 208] width 20 height 10
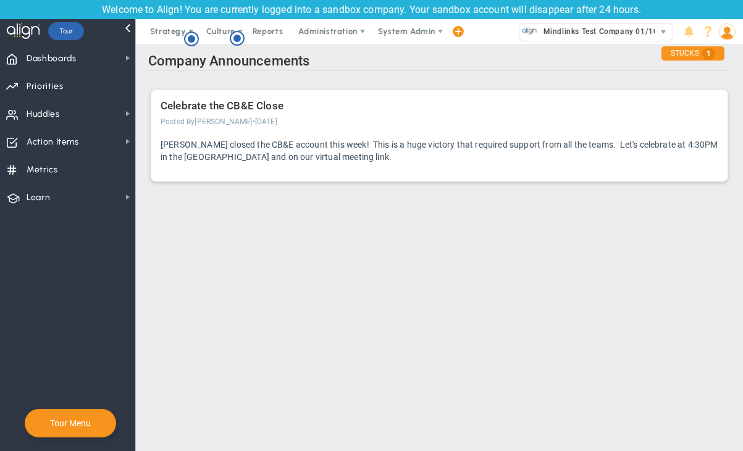
click at [273, 151] on p "Jane closed the CB&E account this week! This is a huge victory that required su…" at bounding box center [438, 150] width 557 height 25
click at [576, 302] on main "Company Announcements Celebrate the CB&E Close Posted By Sudhir Dakshinamurthy …" at bounding box center [439, 247] width 607 height 407
